Goal: Task Accomplishment & Management: Manage account settings

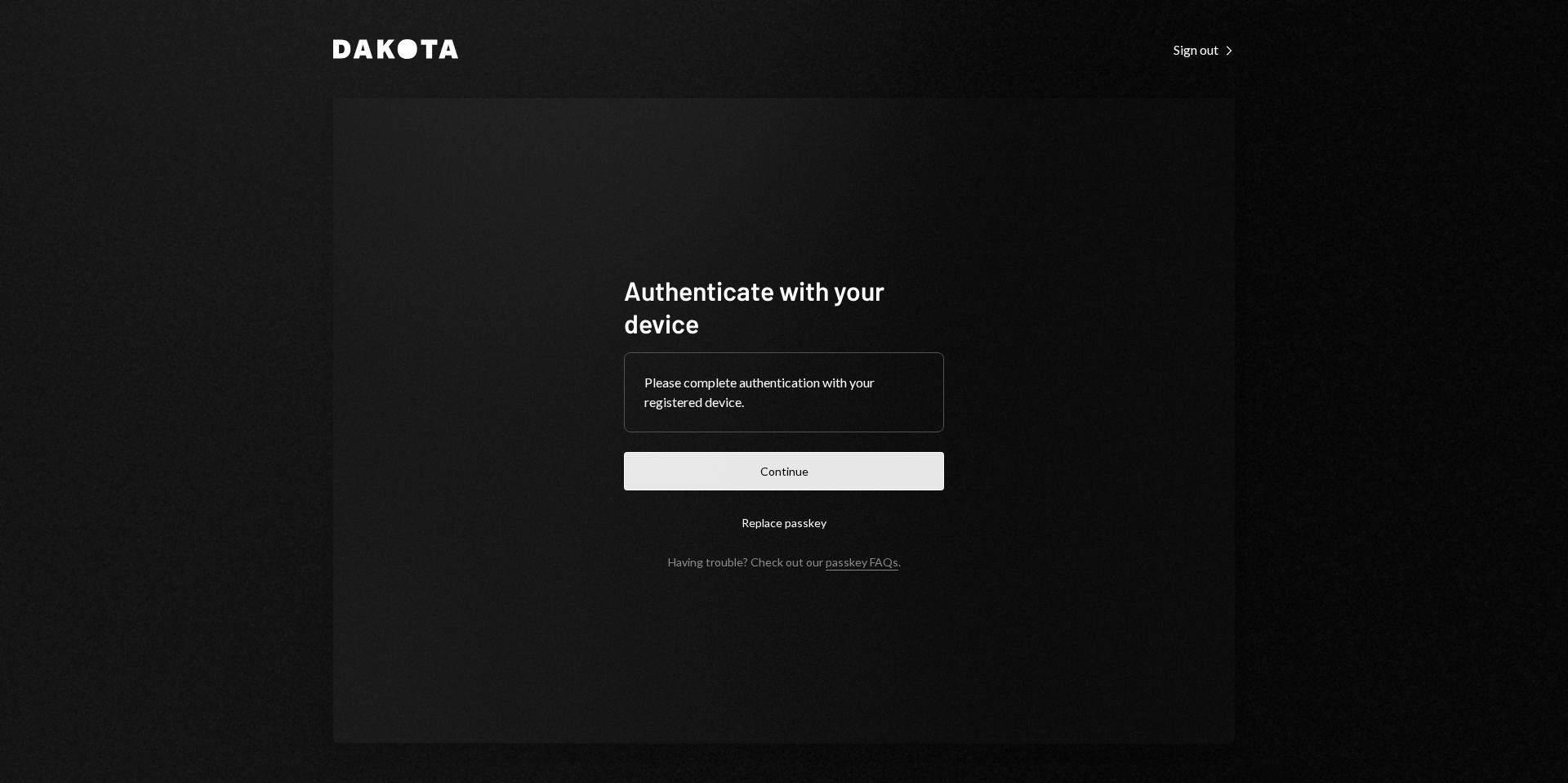
click at [793, 466] on button "Continue" at bounding box center [784, 471] width 320 height 38
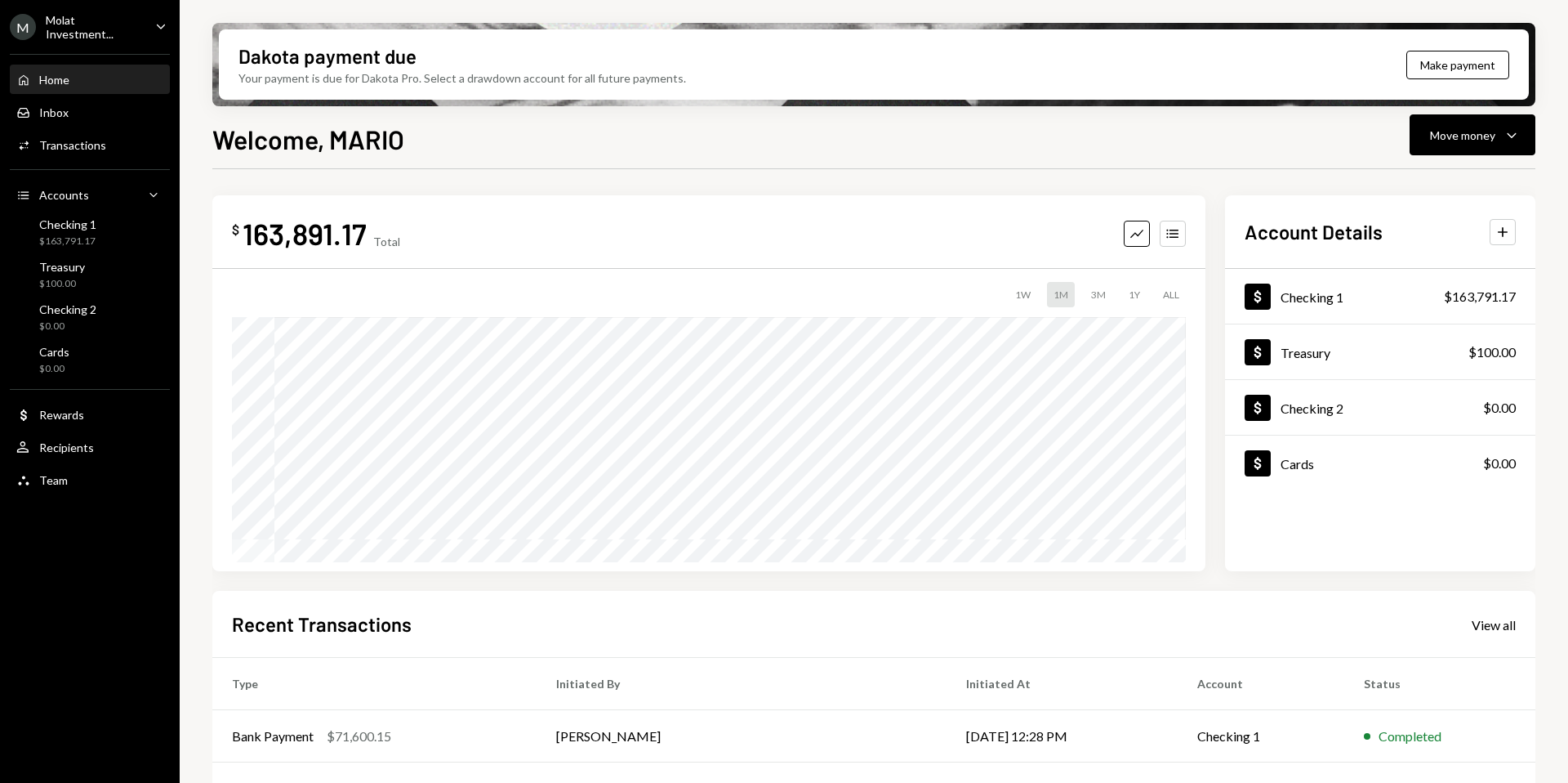
click at [73, 27] on div "Molat Investment..." at bounding box center [94, 27] width 97 height 28
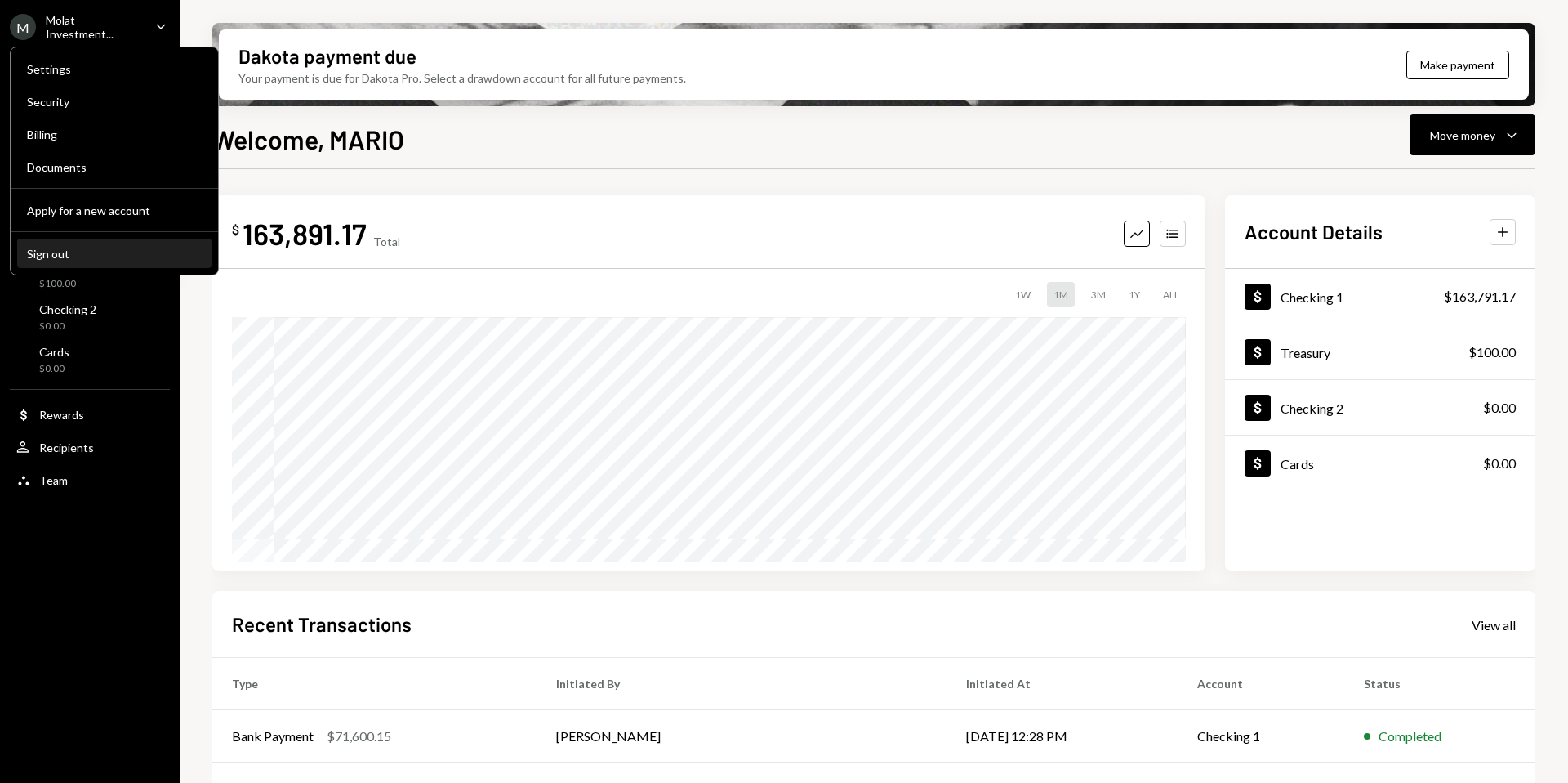
click at [83, 255] on div "Sign out" at bounding box center [113, 254] width 174 height 14
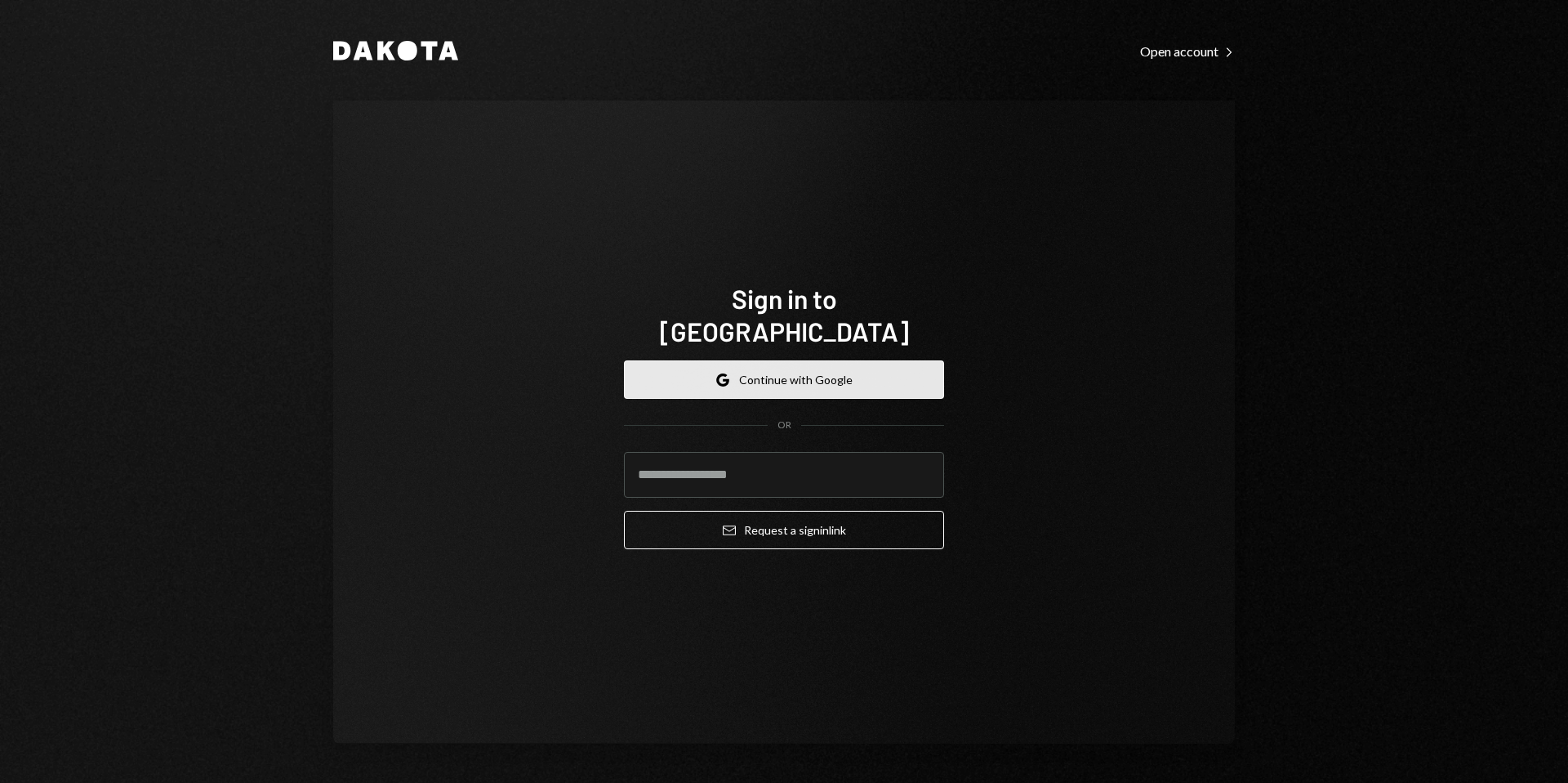
click at [771, 361] on button "Google Continue with Google" at bounding box center [784, 380] width 320 height 38
